Goal: Task Accomplishment & Management: Use online tool/utility

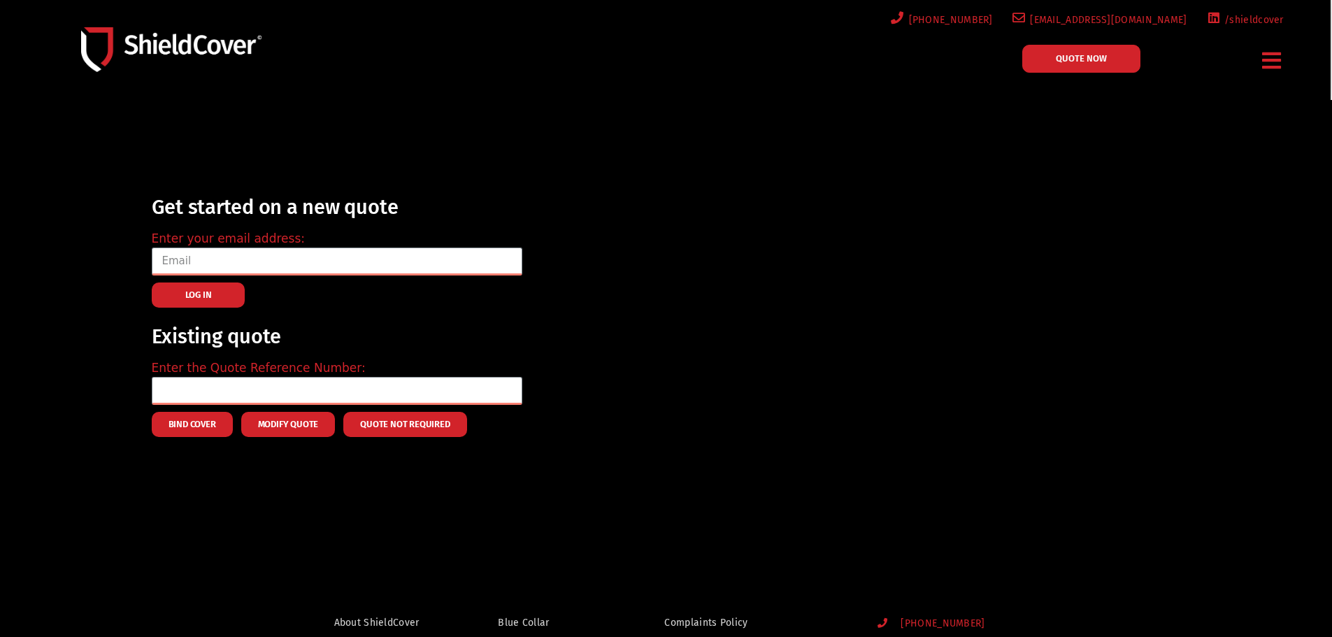
click at [1264, 50] on icon "Menu Toggle" at bounding box center [1271, 61] width 19 height 22
click at [1266, 55] on icon "Menu Toggle" at bounding box center [1271, 61] width 19 height 22
click at [522, 262] on div at bounding box center [522, 262] width 0 height 0
click at [209, 257] on input "email" at bounding box center [337, 262] width 371 height 28
type input "[PERSON_NAME][EMAIL_ADDRESS][PERSON_NAME][DOMAIN_NAME]"
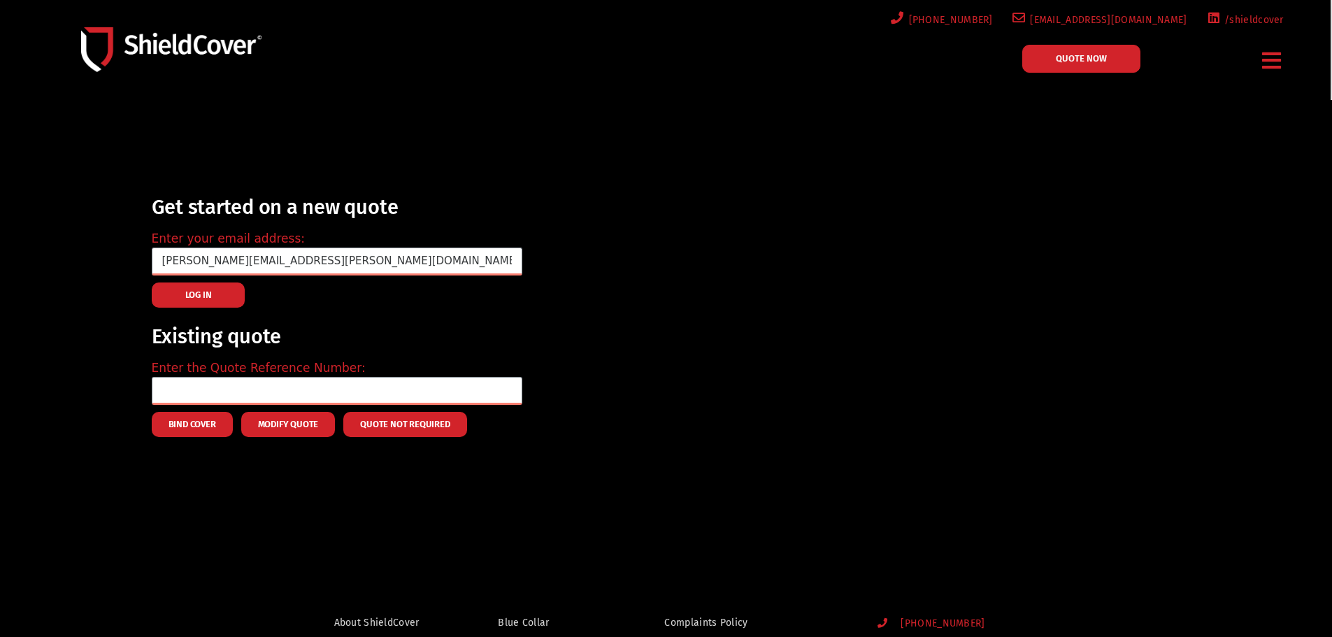
click at [188, 294] on span "LOG IN" at bounding box center [198, 295] width 27 height 3
